Goal: Task Accomplishment & Management: Use online tool/utility

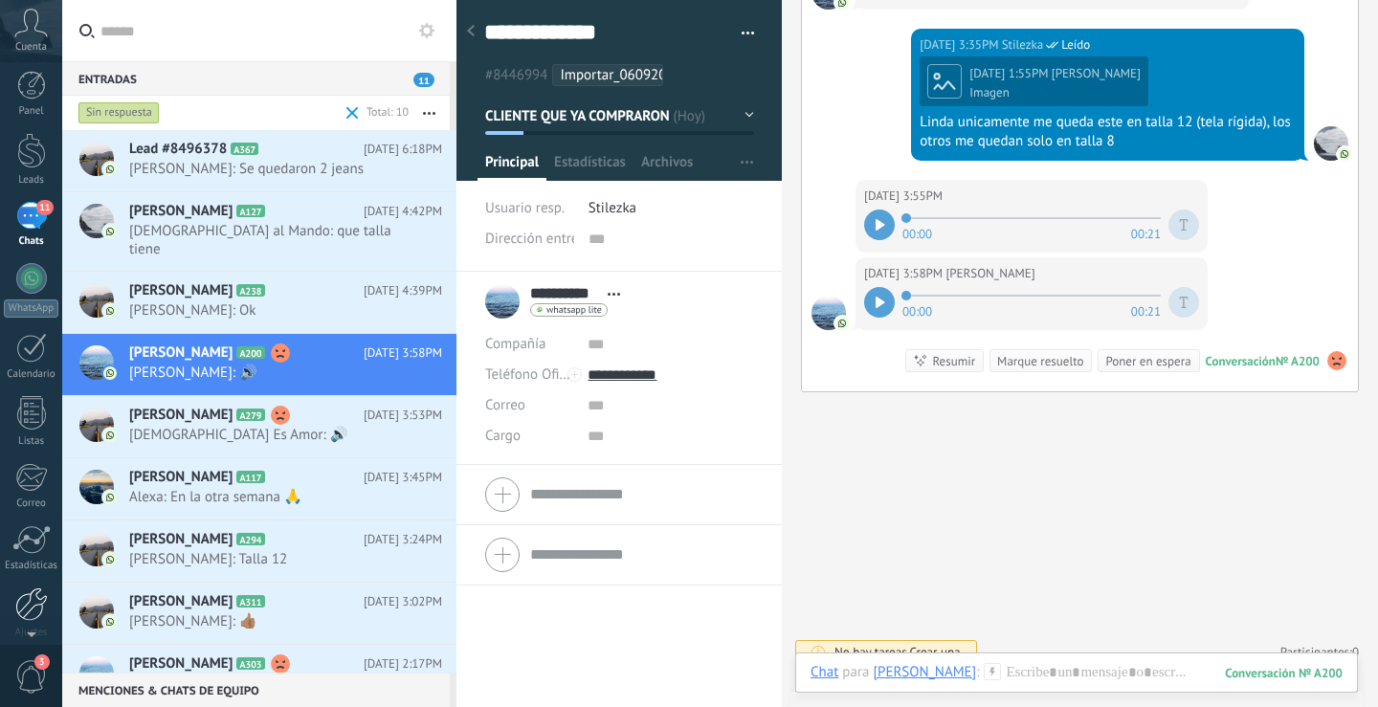
scroll to position [20, 0]
click at [35, 598] on div at bounding box center [31, 593] width 33 height 34
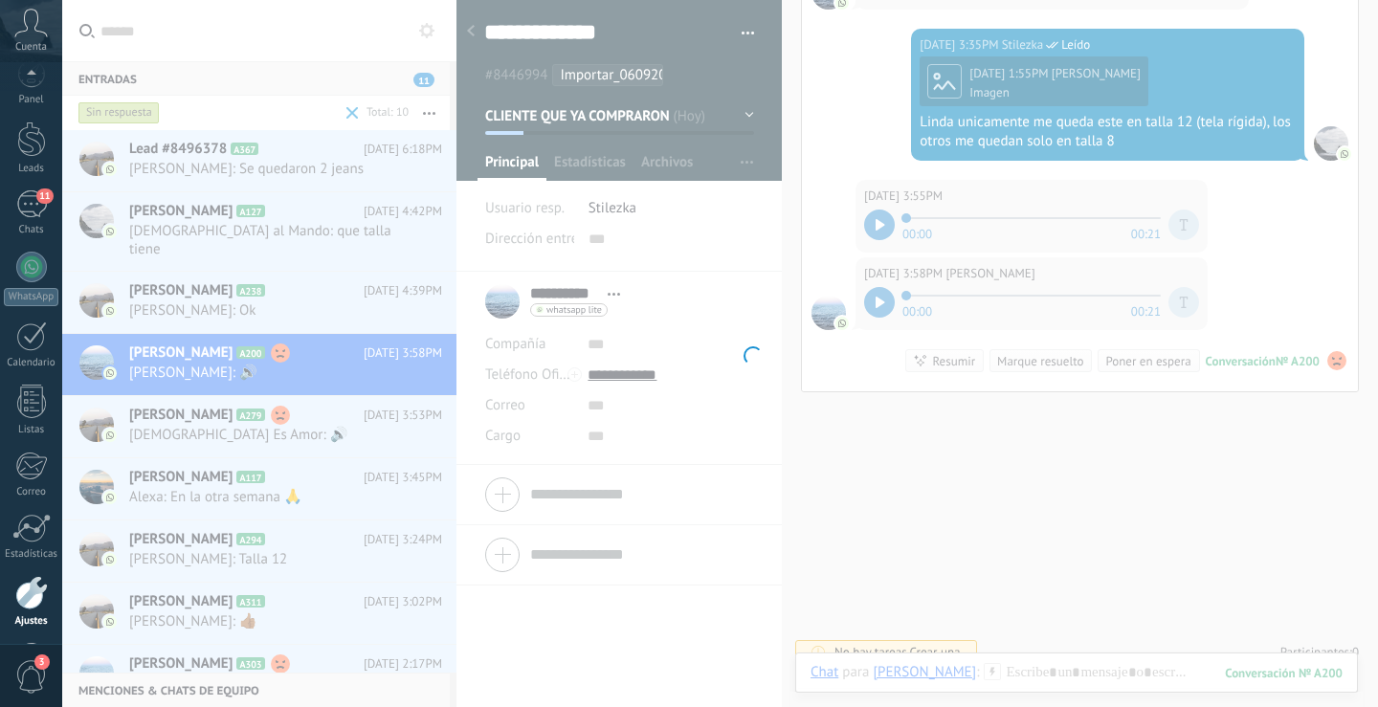
scroll to position [89, 0]
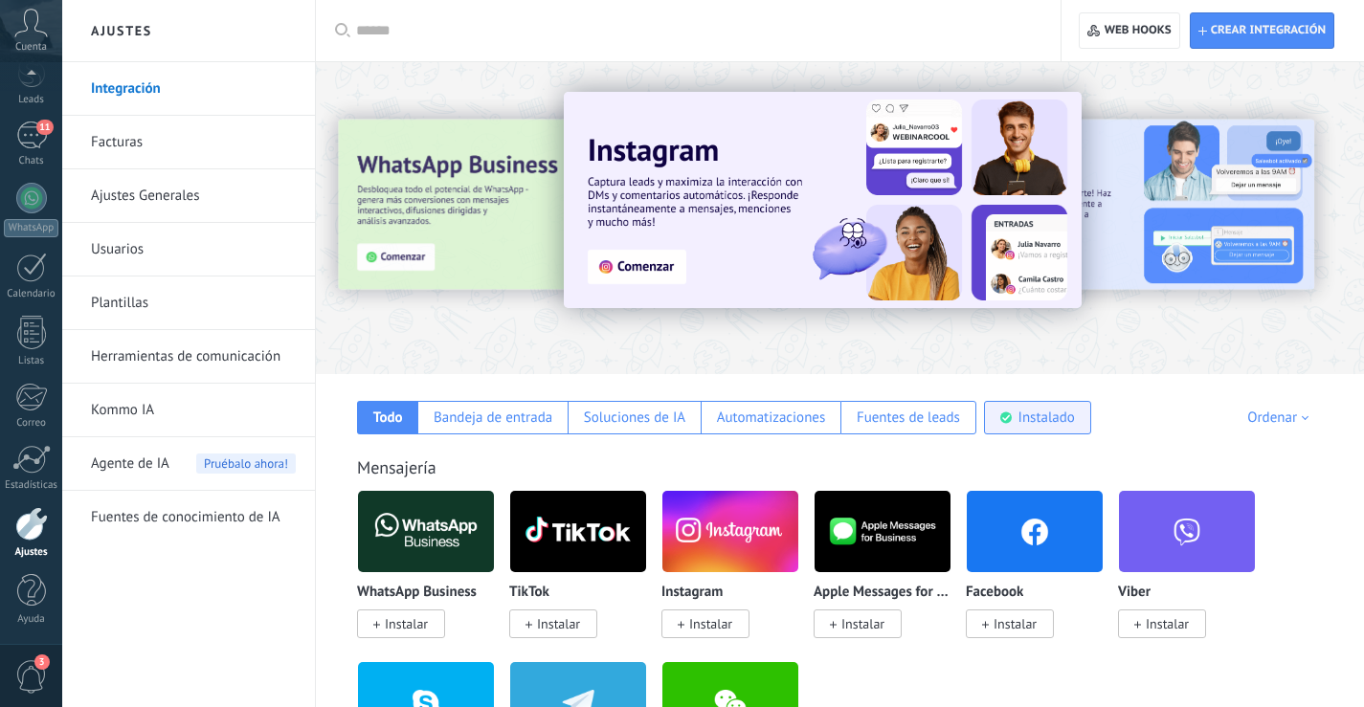
click at [1038, 408] on div "Instalado" at bounding box center [1037, 418] width 107 height 34
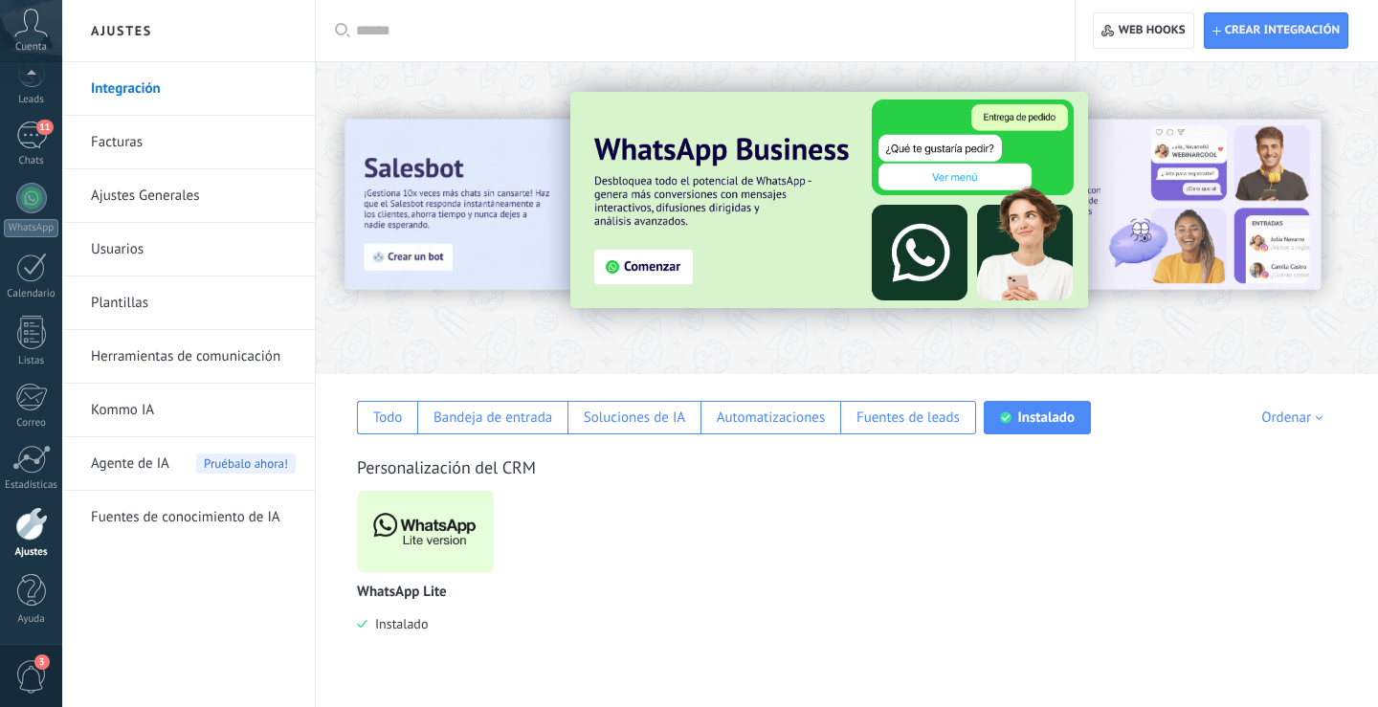
click at [458, 519] on img at bounding box center [426, 531] width 136 height 93
